Goal: Task Accomplishment & Management: Manage account settings

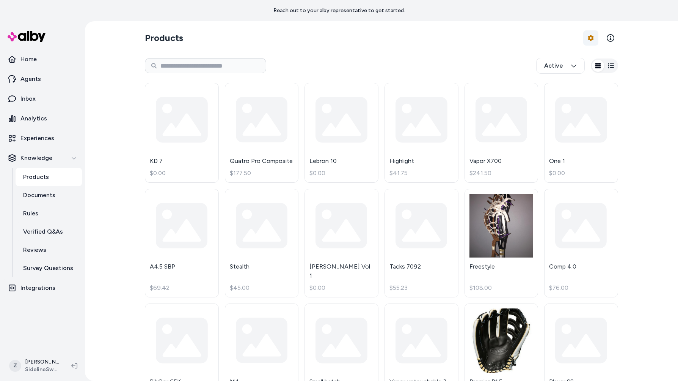
click at [588, 37] on html "Reach out to your alby representative to get started. Home Agents Inbox Analyti…" at bounding box center [339, 190] width 678 height 381
click at [560, 84] on link "Edit Mapping" at bounding box center [570, 83] width 53 height 14
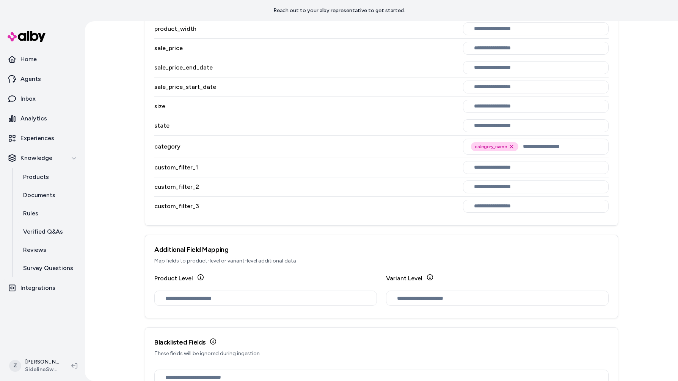
scroll to position [430, 0]
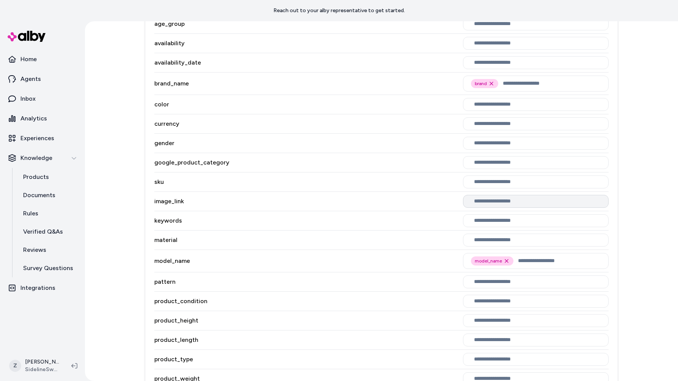
click at [495, 203] on input "text" at bounding box center [537, 201] width 127 height 6
type input "*"
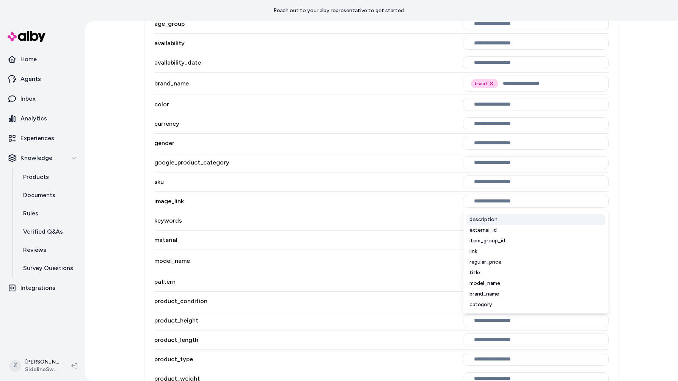
click at [393, 165] on div "google_product_category" at bounding box center [381, 162] width 455 height 19
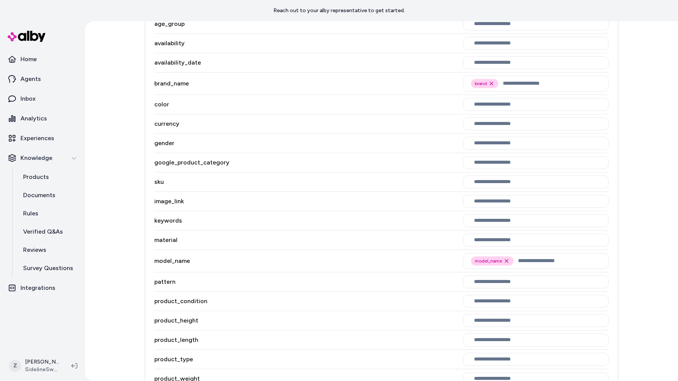
scroll to position [0, 0]
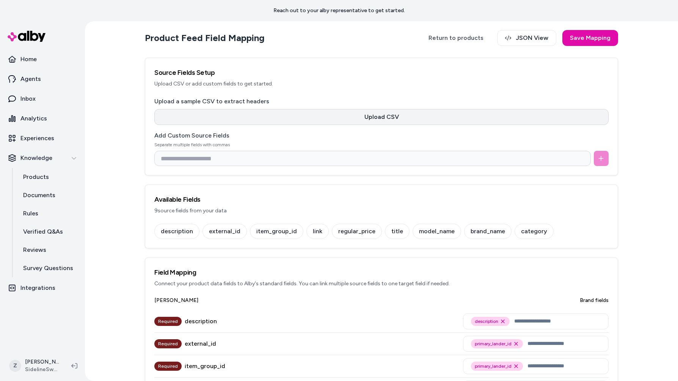
click at [377, 118] on button "Upload CSV" at bounding box center [381, 117] width 455 height 16
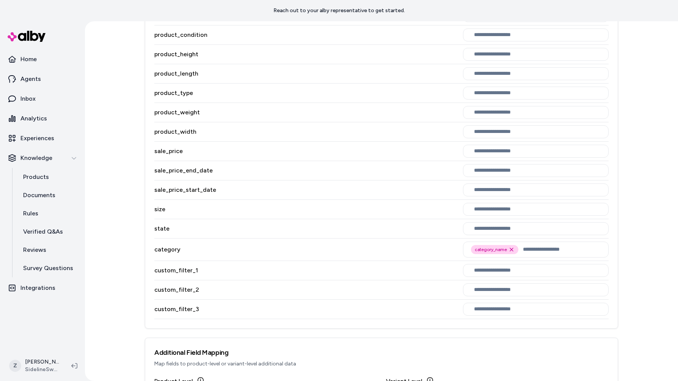
scroll to position [573, 0]
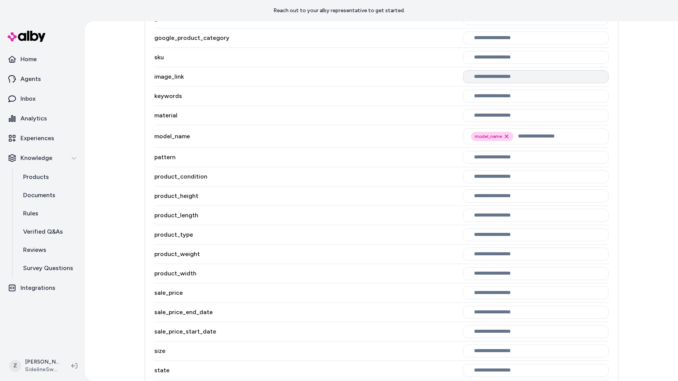
click at [506, 74] on input "text" at bounding box center [537, 77] width 127 height 6
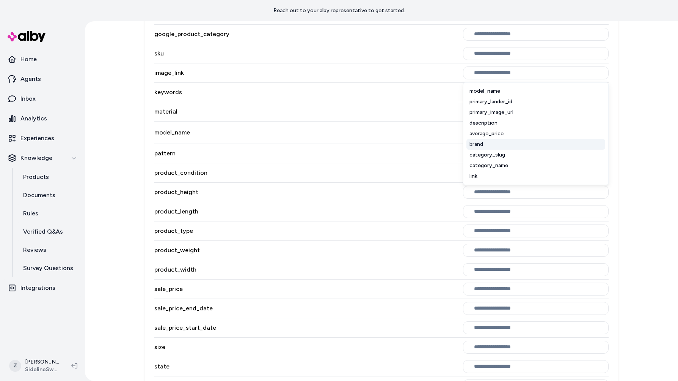
scroll to position [577, 0]
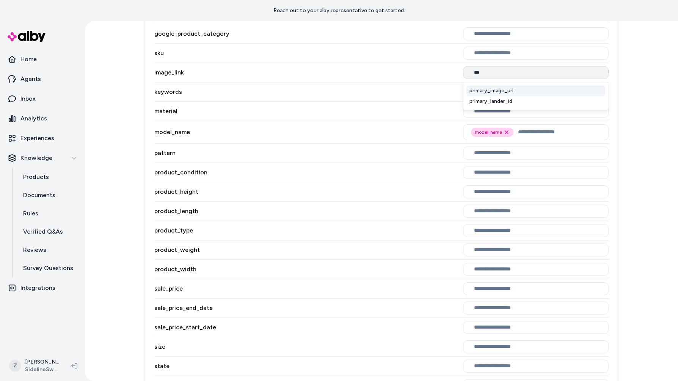
type input "****"
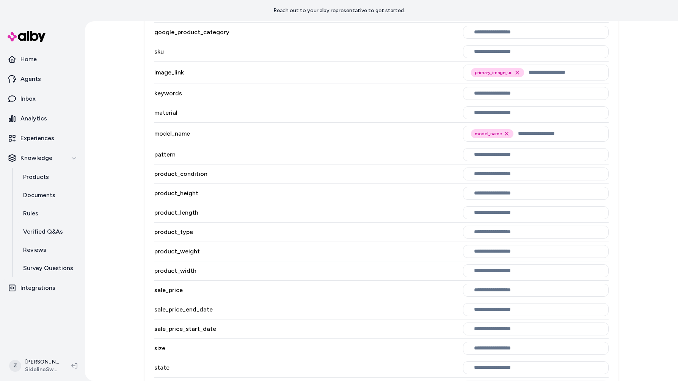
click at [388, 84] on div "keywords" at bounding box center [381, 93] width 455 height 19
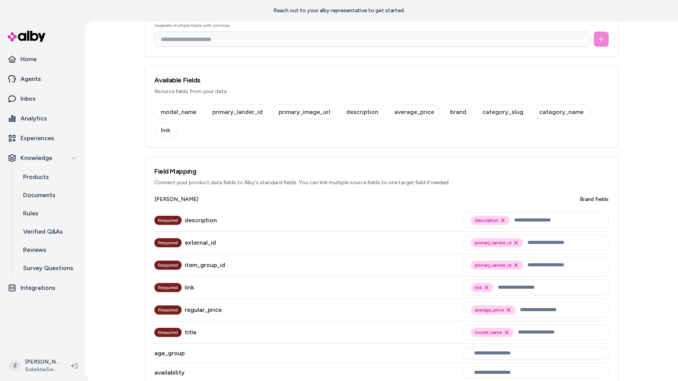
scroll to position [0, 0]
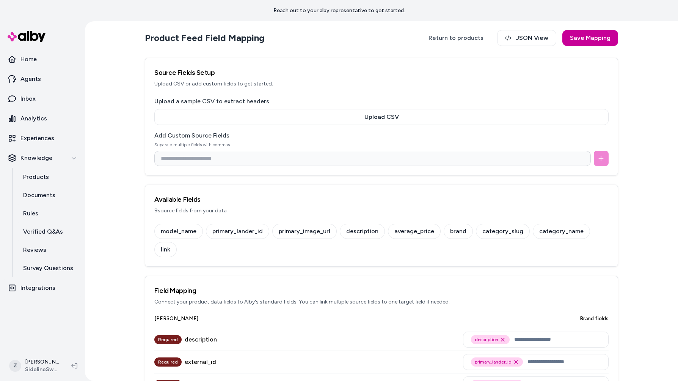
click at [581, 41] on button "Save Mapping" at bounding box center [591, 38] width 56 height 16
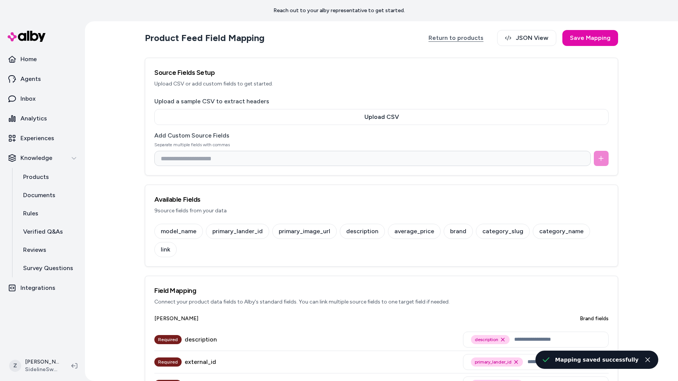
click at [470, 36] on link "Return to products" at bounding box center [456, 38] width 70 height 16
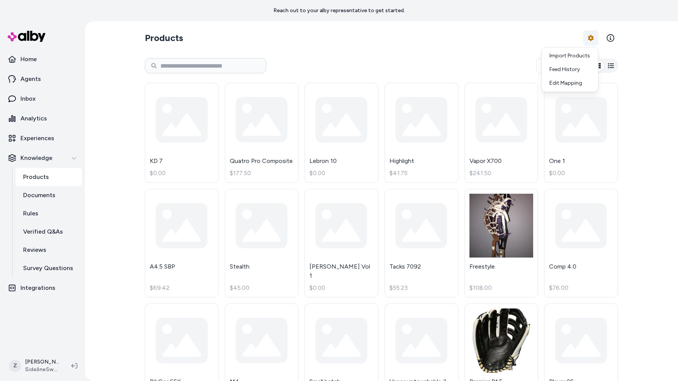
click at [588, 41] on html "Reach out to your alby representative to get started. Home Agents Inbox Analyti…" at bounding box center [339, 190] width 678 height 381
click at [582, 52] on link "Import Products" at bounding box center [570, 56] width 53 height 14
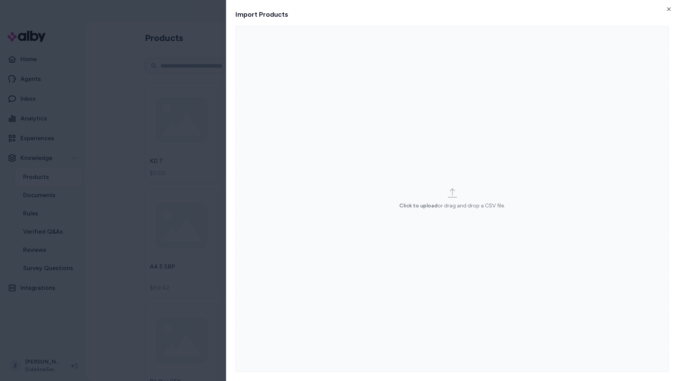
click at [672, 6] on div "Import Products Click to upload or drag and drop a CSV file. Close" at bounding box center [452, 190] width 452 height 381
click at [670, 8] on icon "button" at bounding box center [669, 9] width 3 height 3
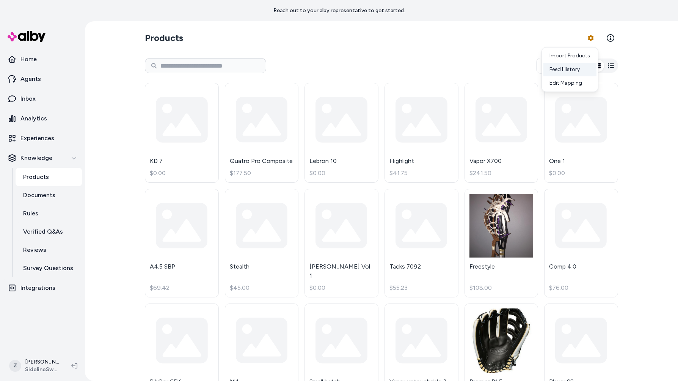
click at [575, 68] on div "Feed History" at bounding box center [570, 70] width 53 height 14
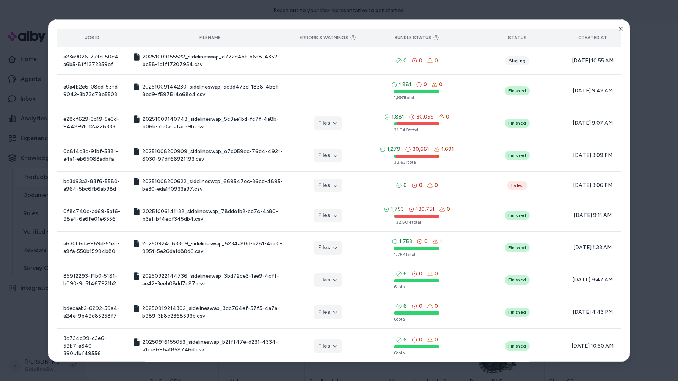
click at [615, 28] on th "Created At" at bounding box center [593, 37] width 57 height 18
click at [616, 29] on th "Created At" at bounding box center [593, 37] width 57 height 18
click at [620, 28] on icon "button" at bounding box center [621, 28] width 3 height 3
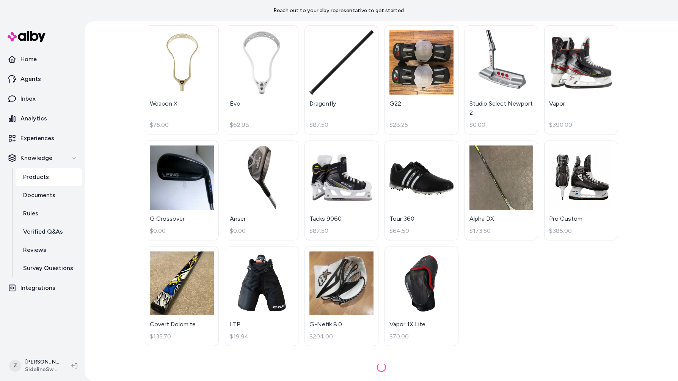
scroll to position [1777, 0]
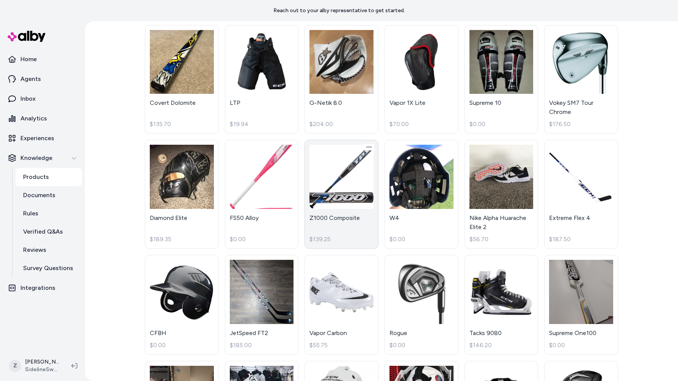
click at [322, 190] on link "Z1000 Composite $139.25" at bounding box center [342, 194] width 74 height 109
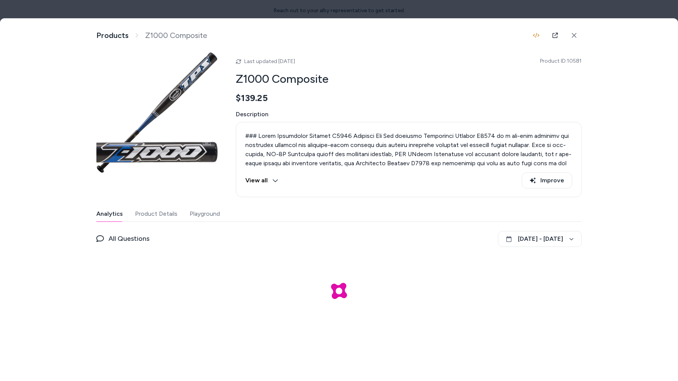
click at [266, 177] on button "View all" at bounding box center [262, 180] width 33 height 16
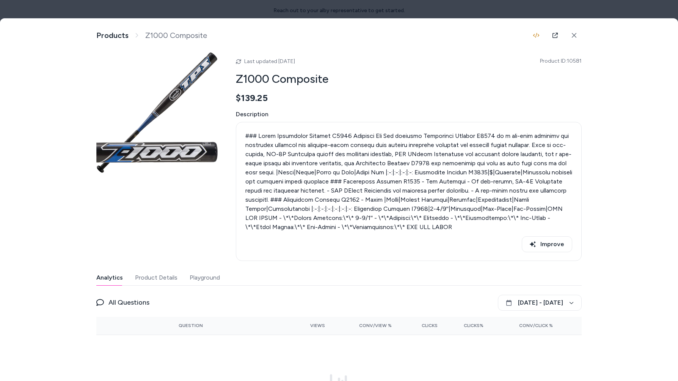
scroll to position [69, 0]
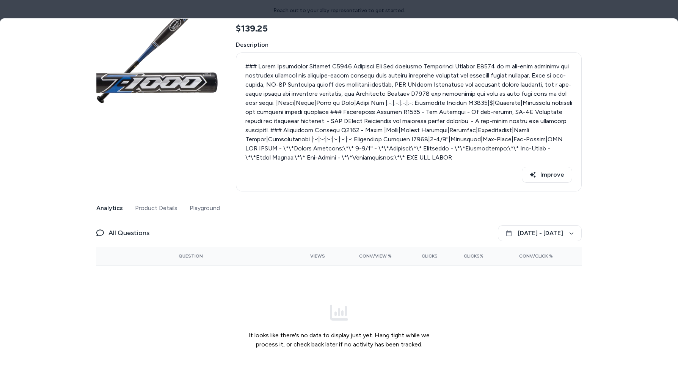
click at [148, 217] on div "Analytics Product Details Playground All Questions September 9 - October 9 Ques…" at bounding box center [339, 293] width 486 height 187
click at [153, 209] on button "Product Details" at bounding box center [156, 207] width 42 height 15
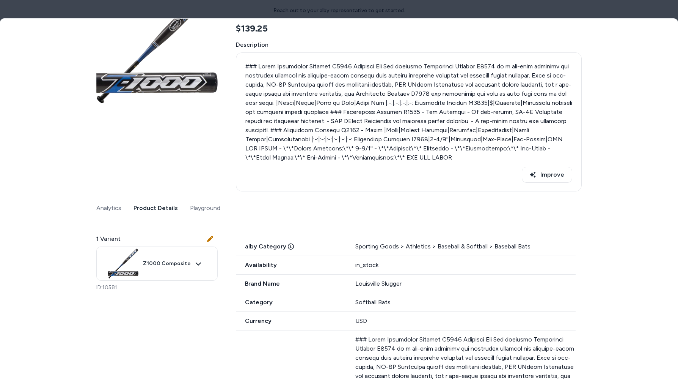
click at [257, 29] on span "$139.25" at bounding box center [252, 28] width 32 height 11
click at [249, 17] on div at bounding box center [339, 190] width 678 height 381
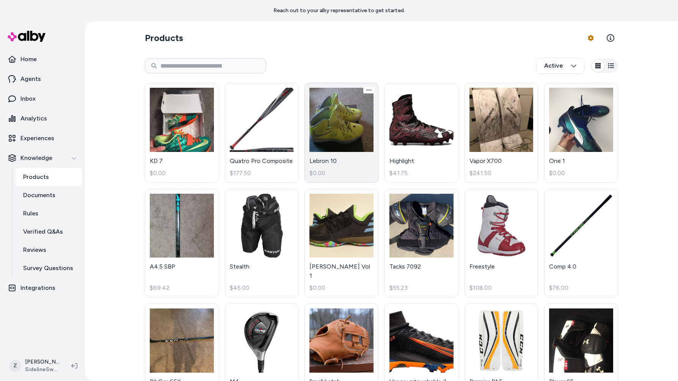
click at [330, 116] on link "Lebron 10 $0.00" at bounding box center [342, 133] width 74 height 100
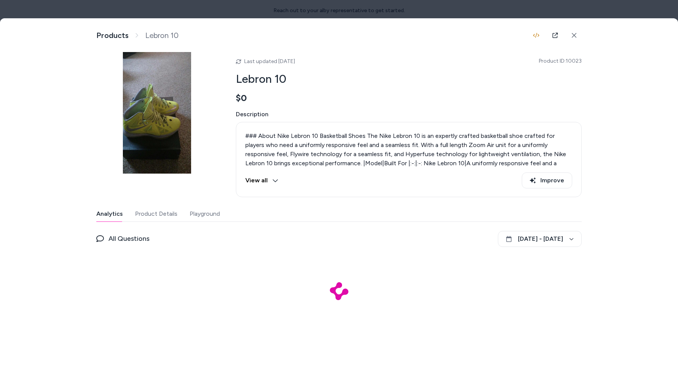
click at [342, 11] on div at bounding box center [339, 190] width 678 height 381
